Goal: Task Accomplishment & Management: Manage account settings

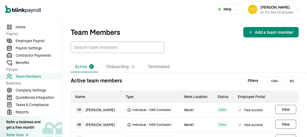
scroll to position [41, 0]
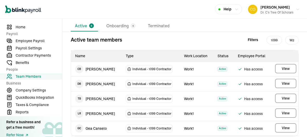
click at [91, 28] on li "Active 5" at bounding box center [84, 26] width 27 height 11
click at [80, 30] on li "Active 5" at bounding box center [84, 26] width 27 height 11
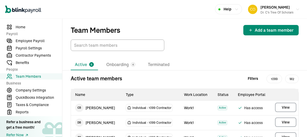
scroll to position [0, 0]
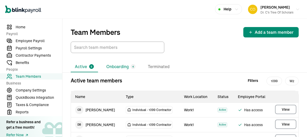
click at [118, 66] on li "Onboarding 4" at bounding box center [120, 66] width 37 height 11
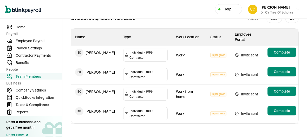
scroll to position [64, 0]
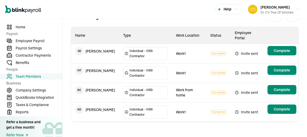
click at [247, 107] on td "Invite sent" at bounding box center [248, 112] width 35 height 20
click at [97, 113] on td "K D [PERSON_NAME]" at bounding box center [95, 109] width 48 height 15
click at [98, 116] on tr "K D [PERSON_NAME] Individual - 1099 Contractor Work1 In progress Invite sent Co…" at bounding box center [185, 112] width 228 height 20
click at [280, 109] on span "Complete" at bounding box center [282, 109] width 16 height 5
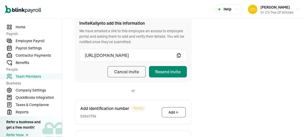
scroll to position [73, 0]
click at [169, 70] on div "Resend invite" at bounding box center [167, 72] width 25 height 6
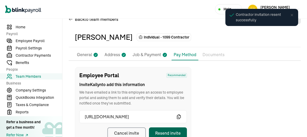
scroll to position [11, 0]
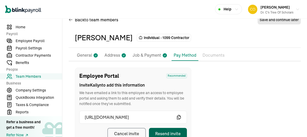
click at [36, 78] on span "Team Members" at bounding box center [39, 76] width 47 height 5
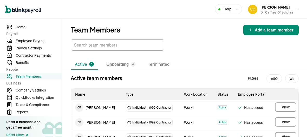
scroll to position [3, 0]
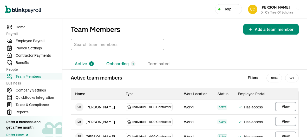
click at [116, 63] on li "Onboarding 4" at bounding box center [120, 64] width 37 height 11
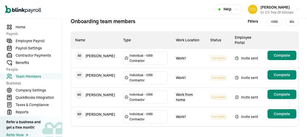
scroll to position [64, 0]
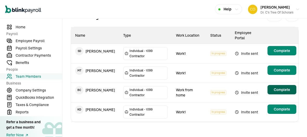
click at [289, 92] on main "Team Members Add a team member Active 5 Onboarding 4 Terminated Onboarding team…" at bounding box center [184, 47] width 245 height 184
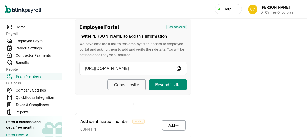
scroll to position [61, 0]
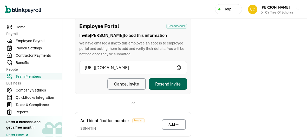
click at [173, 83] on div "Resend invite" at bounding box center [167, 84] width 25 height 6
click at [172, 88] on button "Resend invite" at bounding box center [168, 83] width 38 height 11
click at [128, 82] on div "Cancel invite" at bounding box center [126, 84] width 25 height 6
click at [174, 85] on div "Resend invite" at bounding box center [167, 84] width 25 height 6
click at [225, 66] on div "Employee Portal Recommended Invite [PERSON_NAME] to add this information We hav…" at bounding box center [185, 117] width 232 height 198
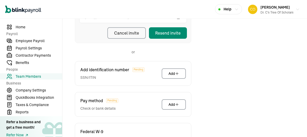
scroll to position [113, 0]
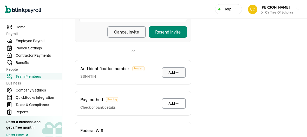
click at [167, 76] on button "Add" at bounding box center [174, 72] width 24 height 10
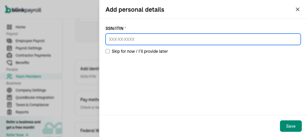
click at [112, 39] on input at bounding box center [203, 39] width 195 height 11
type input "438-77-1608"
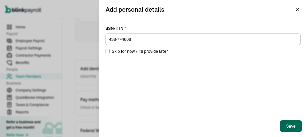
click at [285, 125] on button "Save" at bounding box center [291, 125] width 22 height 11
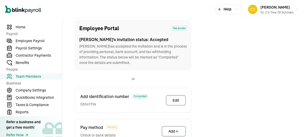
scroll to position [61, 0]
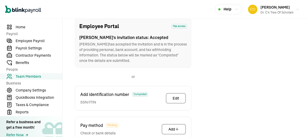
click at [212, 114] on div "Employee Portal Has access [PERSON_NAME] 's invitation status: Accepted [PERSON…" at bounding box center [185, 104] width 232 height 172
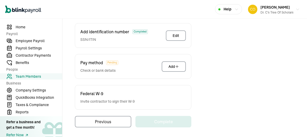
scroll to position [125, 0]
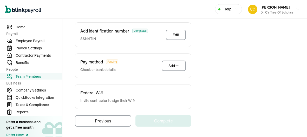
click at [177, 59] on div "Pay method Pending Check or bank details Add" at bounding box center [133, 65] width 117 height 25
click at [177, 62] on button "Add" at bounding box center [174, 66] width 24 height 10
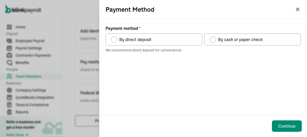
click at [216, 39] on div "Payment method" at bounding box center [213, 39] width 6 height 6
click at [214, 39] on input "By cash or paper check" at bounding box center [212, 38] width 4 height 4
radio input "true"
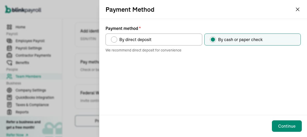
click at [117, 40] on div "By direct deposit" at bounding box center [134, 39] width 34 height 6
click at [115, 40] on input "By direct deposit" at bounding box center [113, 38] width 4 height 4
radio input "true"
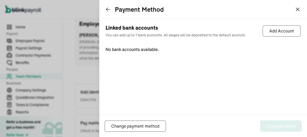
scroll to position [61, 0]
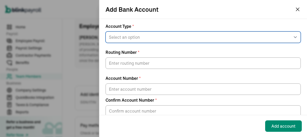
click at [120, 34] on select "Select an option Savings Checking" at bounding box center [203, 36] width 195 height 11
select select "Checking"
click at [106, 31] on select "Select an option Savings Checking" at bounding box center [203, 36] width 195 height 11
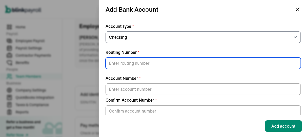
click at [126, 61] on input "Routing Number *" at bounding box center [203, 62] width 195 height 11
type input "031176110"
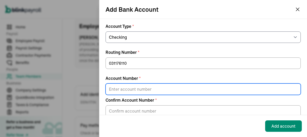
click at [126, 86] on input "Account Number *" at bounding box center [203, 89] width 195 height 11
type input "36102208624"
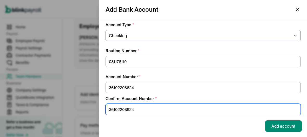
scroll to position [12, 0]
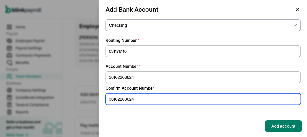
type input "36102208624"
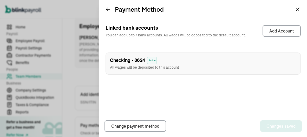
click at [107, 9] on icon at bounding box center [108, 9] width 5 height 5
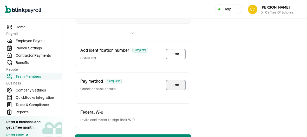
scroll to position [125, 0]
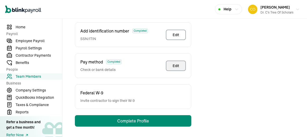
click at [246, 78] on div "Employee Portal Has access [PERSON_NAME] 's invitation status: Accepted [PERSON…" at bounding box center [185, 40] width 232 height 172
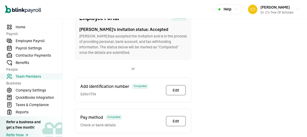
scroll to position [67, 0]
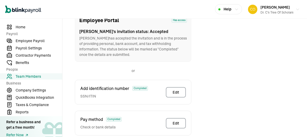
click at [32, 76] on span "Team Members" at bounding box center [39, 76] width 47 height 5
